Goal: Information Seeking & Learning: Find specific fact

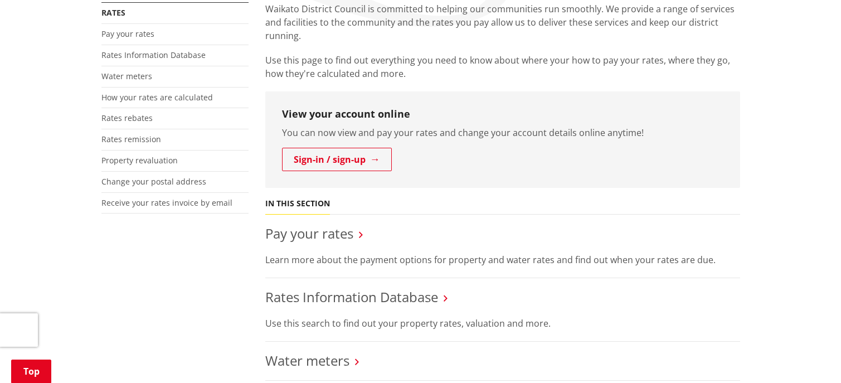
scroll to position [223, 0]
click at [319, 288] on link "Rates Information Database" at bounding box center [351, 297] width 173 height 18
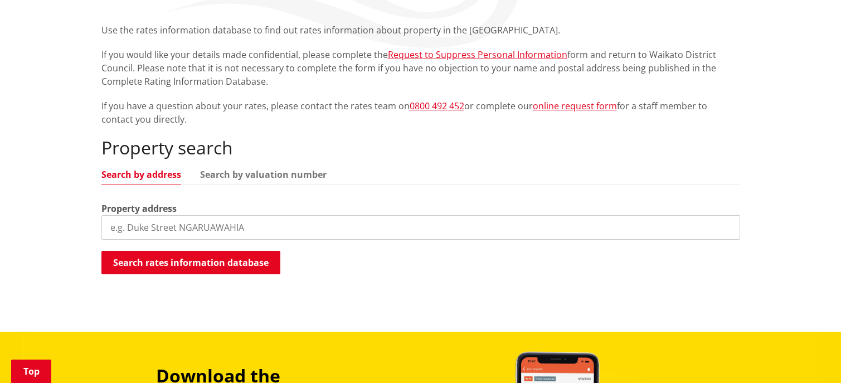
scroll to position [279, 0]
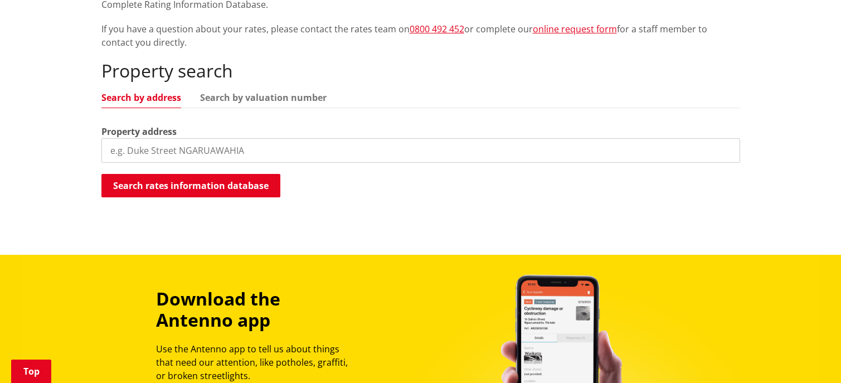
click at [133, 143] on input "search" at bounding box center [420, 150] width 639 height 25
type input "218 hangapipi"
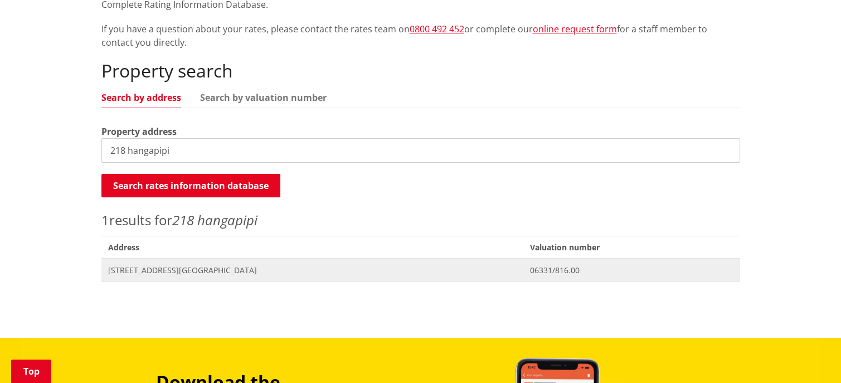
click at [153, 268] on span "[STREET_ADDRESS][GEOGRAPHIC_DATA]" at bounding box center [312, 270] width 409 height 11
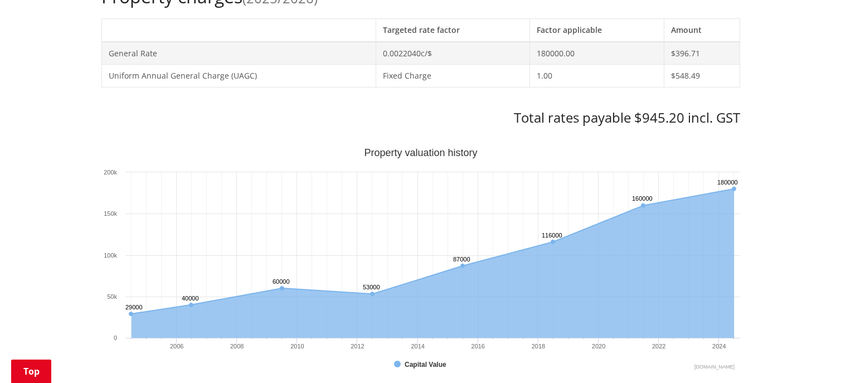
scroll to position [111, 0]
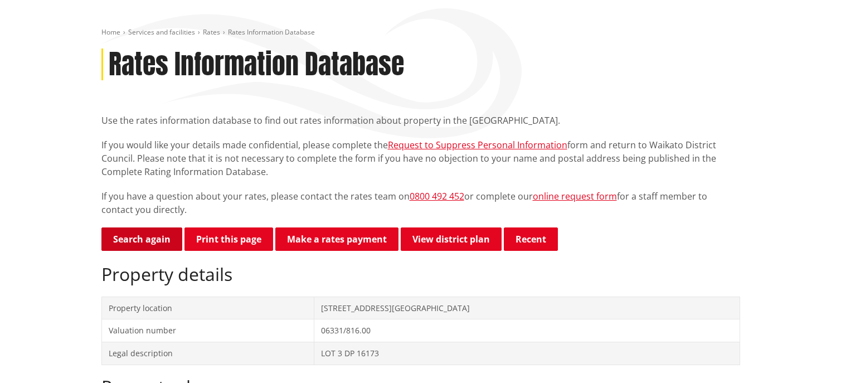
click at [150, 235] on link "Search again" at bounding box center [141, 238] width 81 height 23
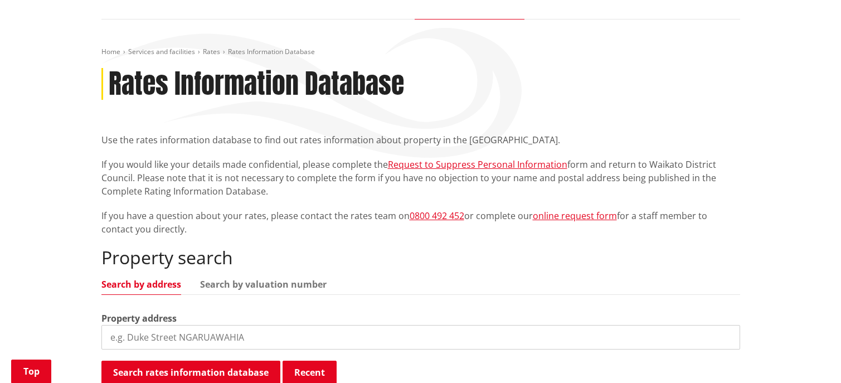
scroll to position [279, 0]
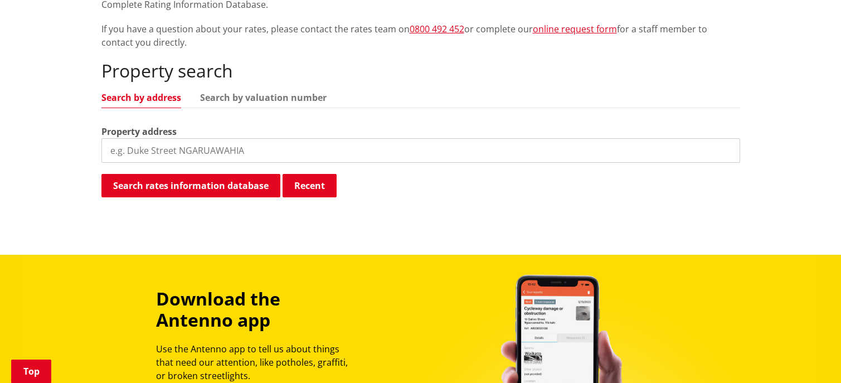
click at [128, 148] on input "search" at bounding box center [420, 150] width 639 height 25
type input "230 hangapipi"
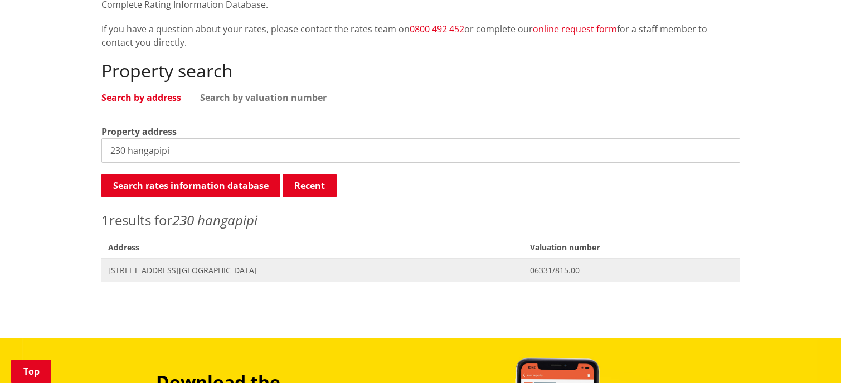
click at [178, 275] on span "230 Hangapipi Road ROTOWARO" at bounding box center [312, 270] width 409 height 11
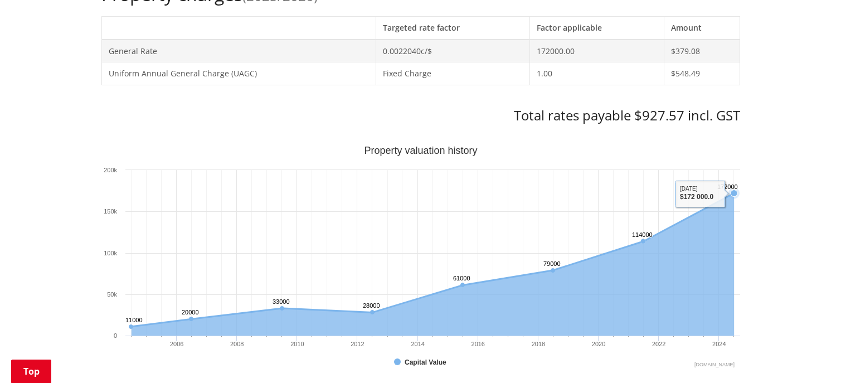
scroll to position [557, 0]
